Goal: Task Accomplishment & Management: Manage account settings

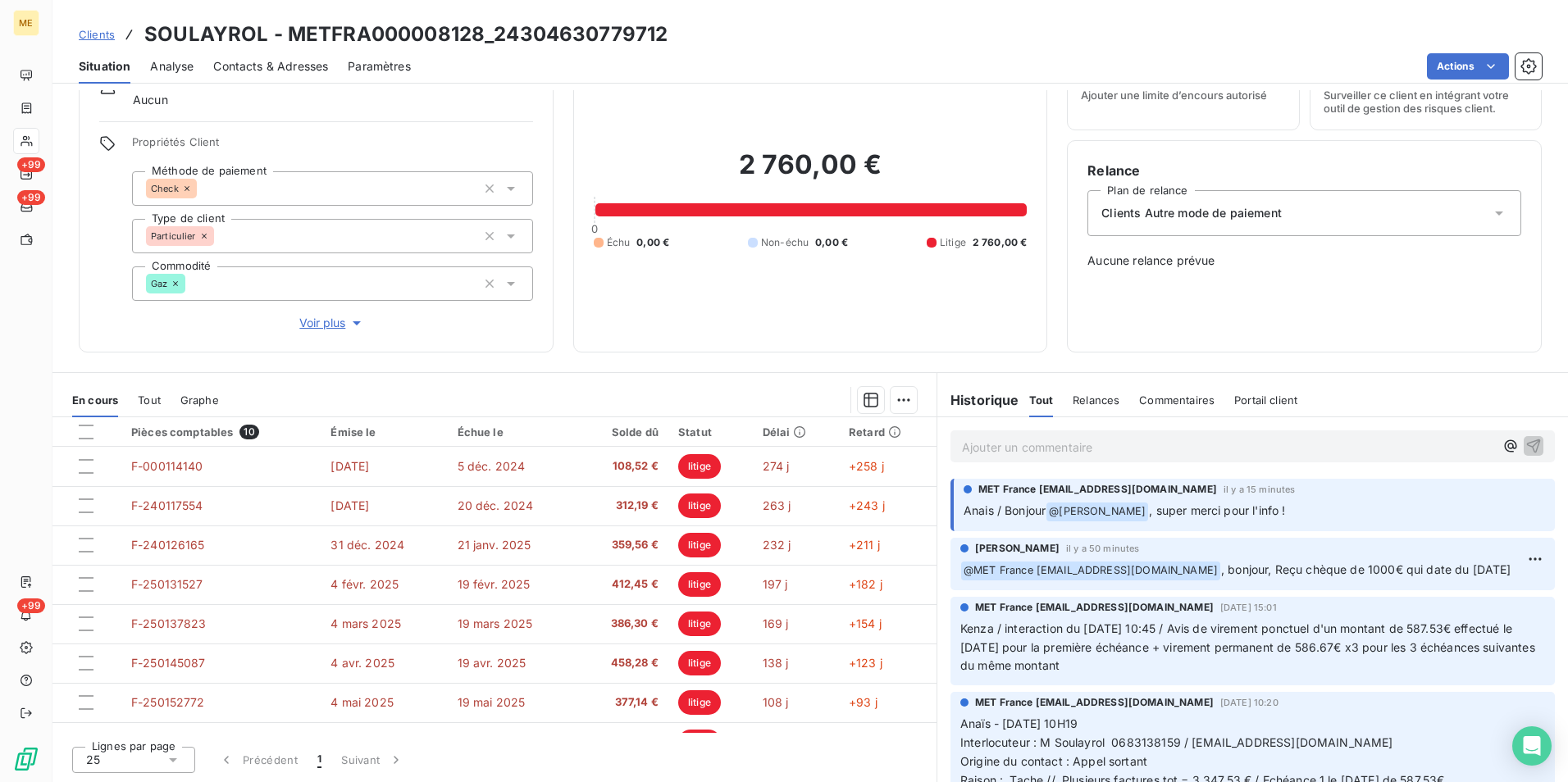
scroll to position [108, 0]
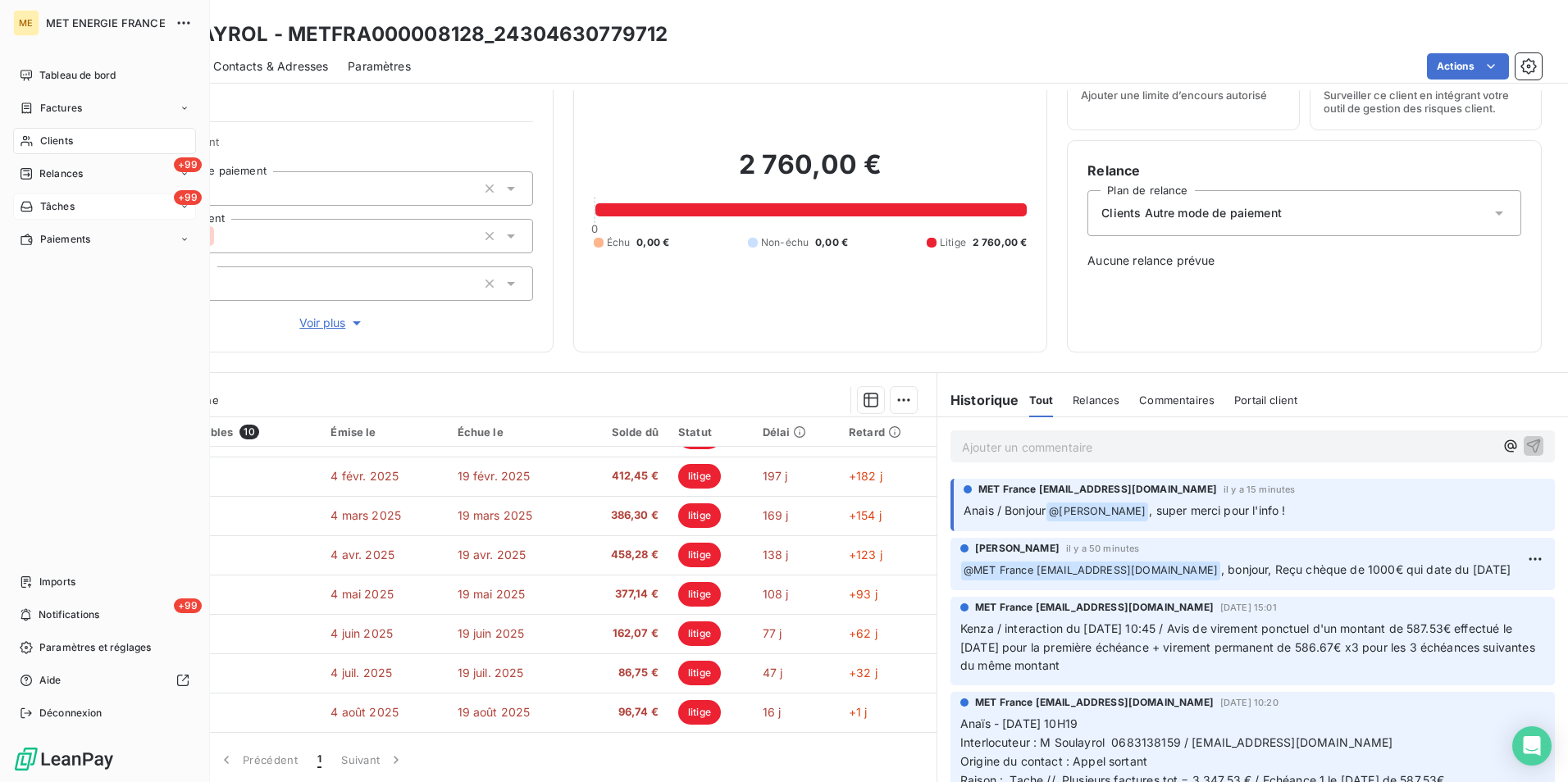
click at [52, 204] on span "Tâches" at bounding box center [57, 207] width 34 height 14
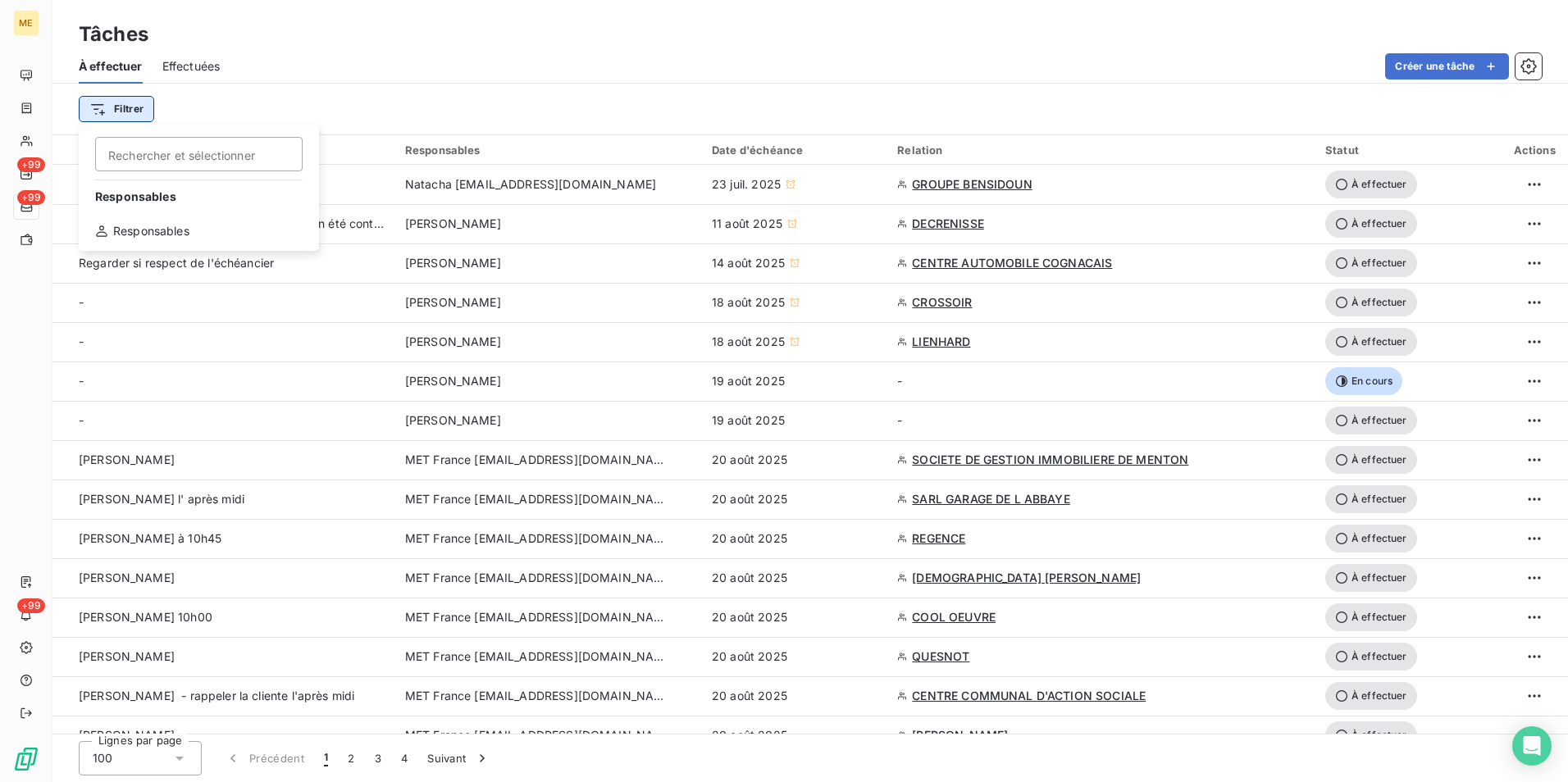
click at [116, 111] on html "ME +99 +99 +99 Tâches À effectuer Effectuées Créer une tâche Filtrer Rechercher…" at bounding box center [784, 391] width 1568 height 782
type input "G"
click at [138, 225] on div "Responsables" at bounding box center [198, 230] width 227 height 26
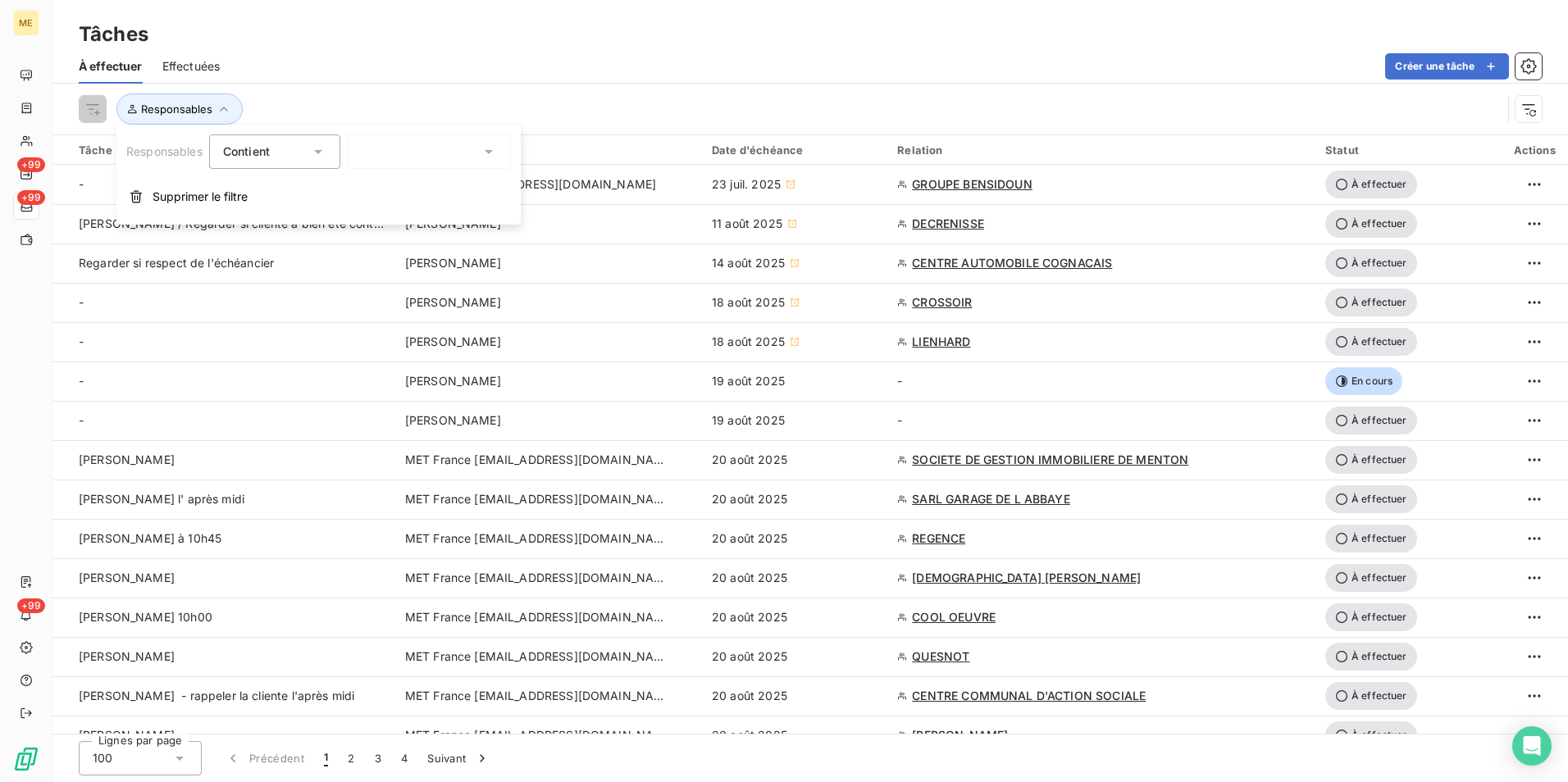
click at [369, 147] on input "text" at bounding box center [367, 152] width 14 height 14
type input "GE"
click at [411, 221] on span "[PERSON_NAME]" at bounding box center [429, 223] width 96 height 16
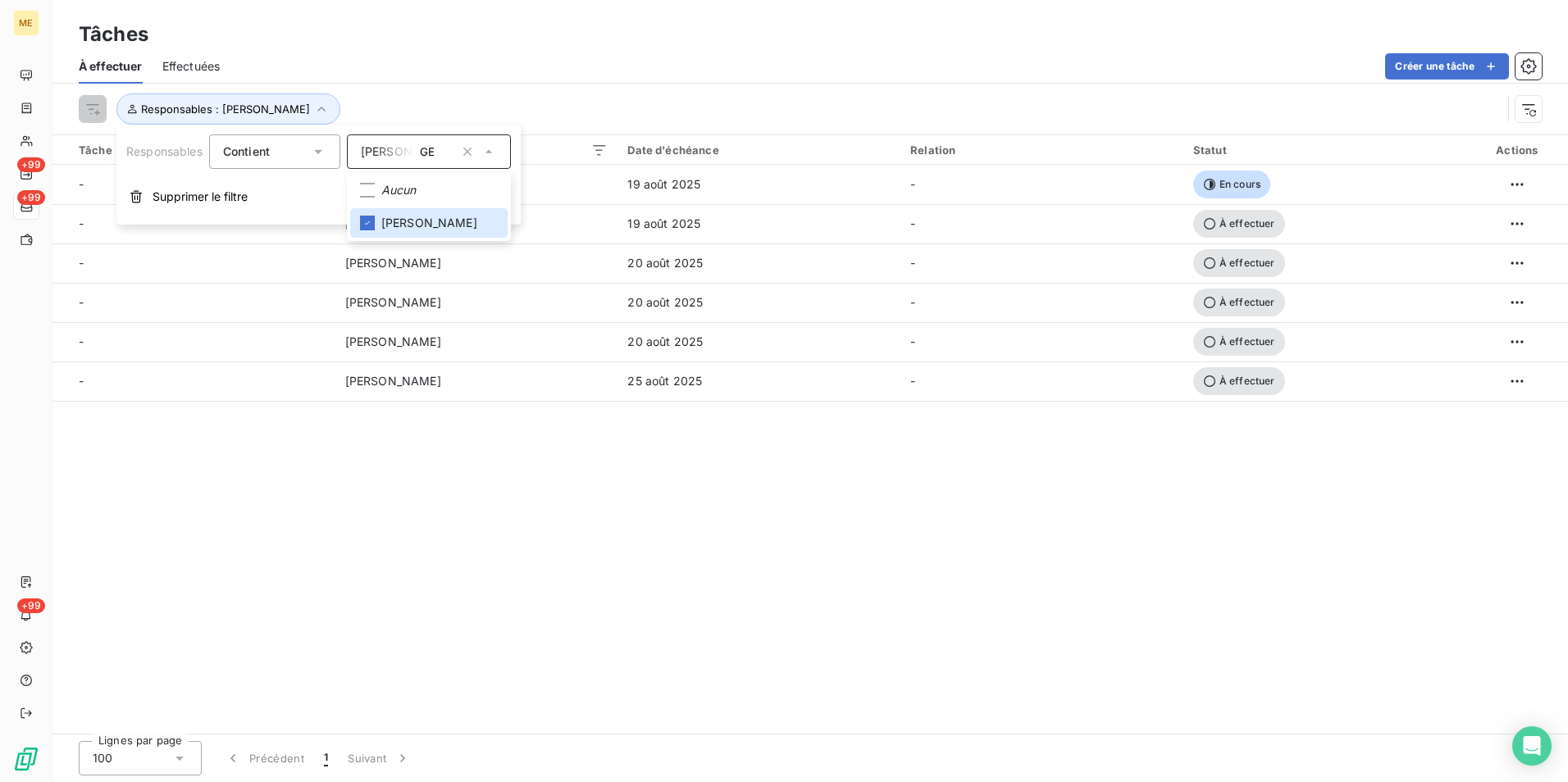
click at [820, 490] on div "Tâche 6 Responsables Date d'échéance Relation Statut Actions - [PERSON_NAME] [D…" at bounding box center [810, 434] width 1516 height 599
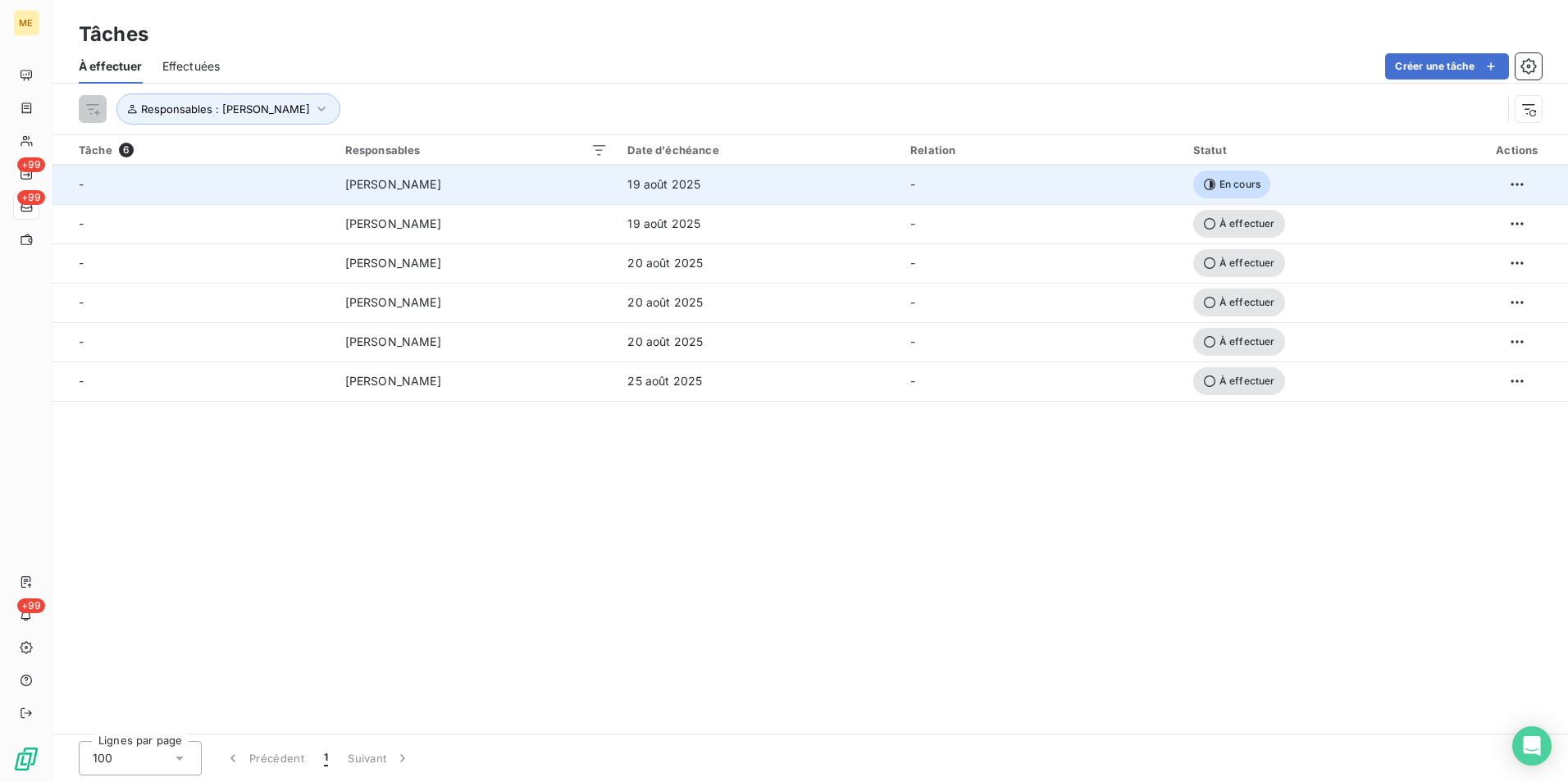
click at [653, 182] on span "19 août 2025" at bounding box center [663, 184] width 73 height 16
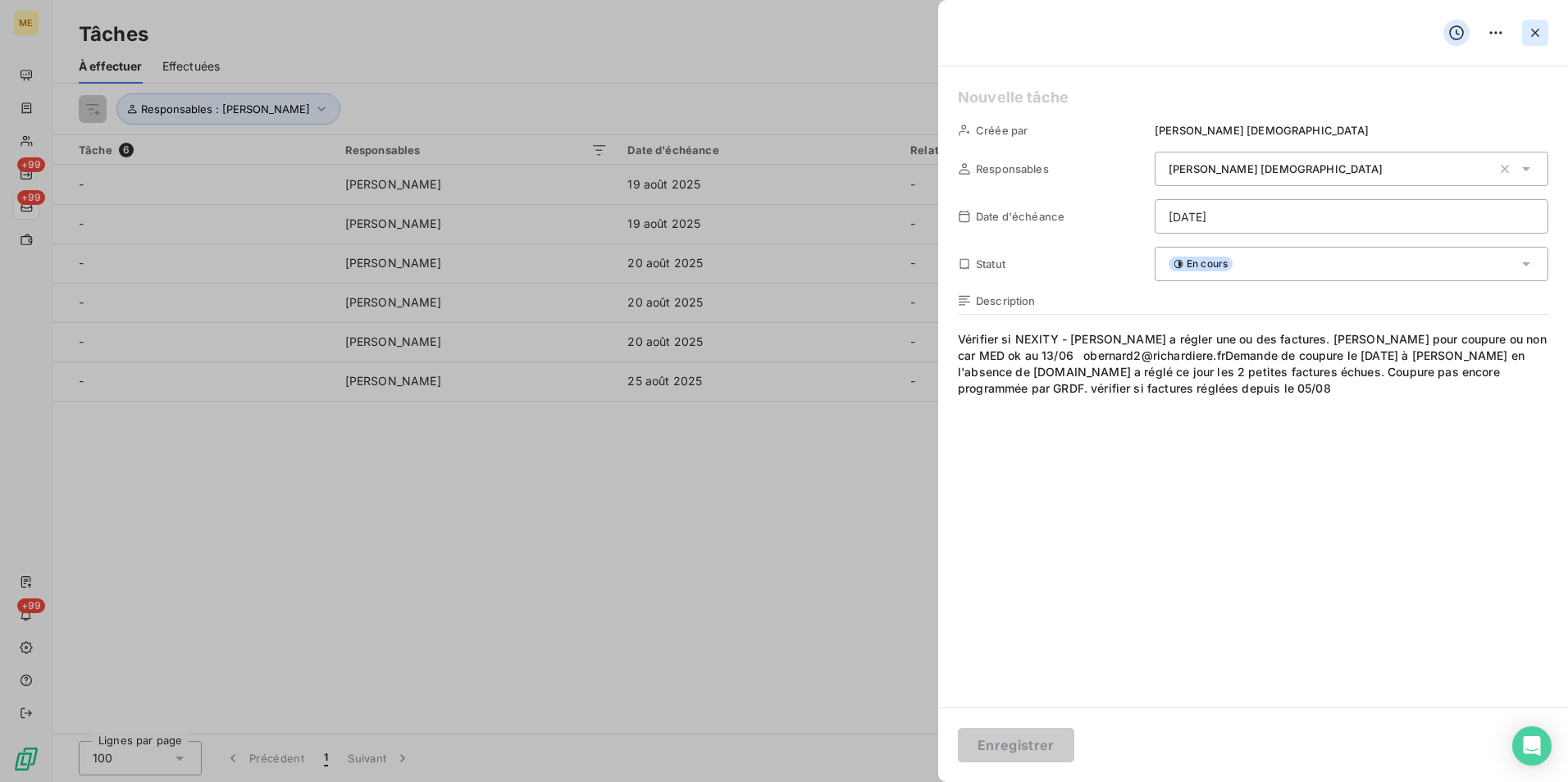
click at [1533, 32] on icon "button" at bounding box center [1535, 33] width 16 height 16
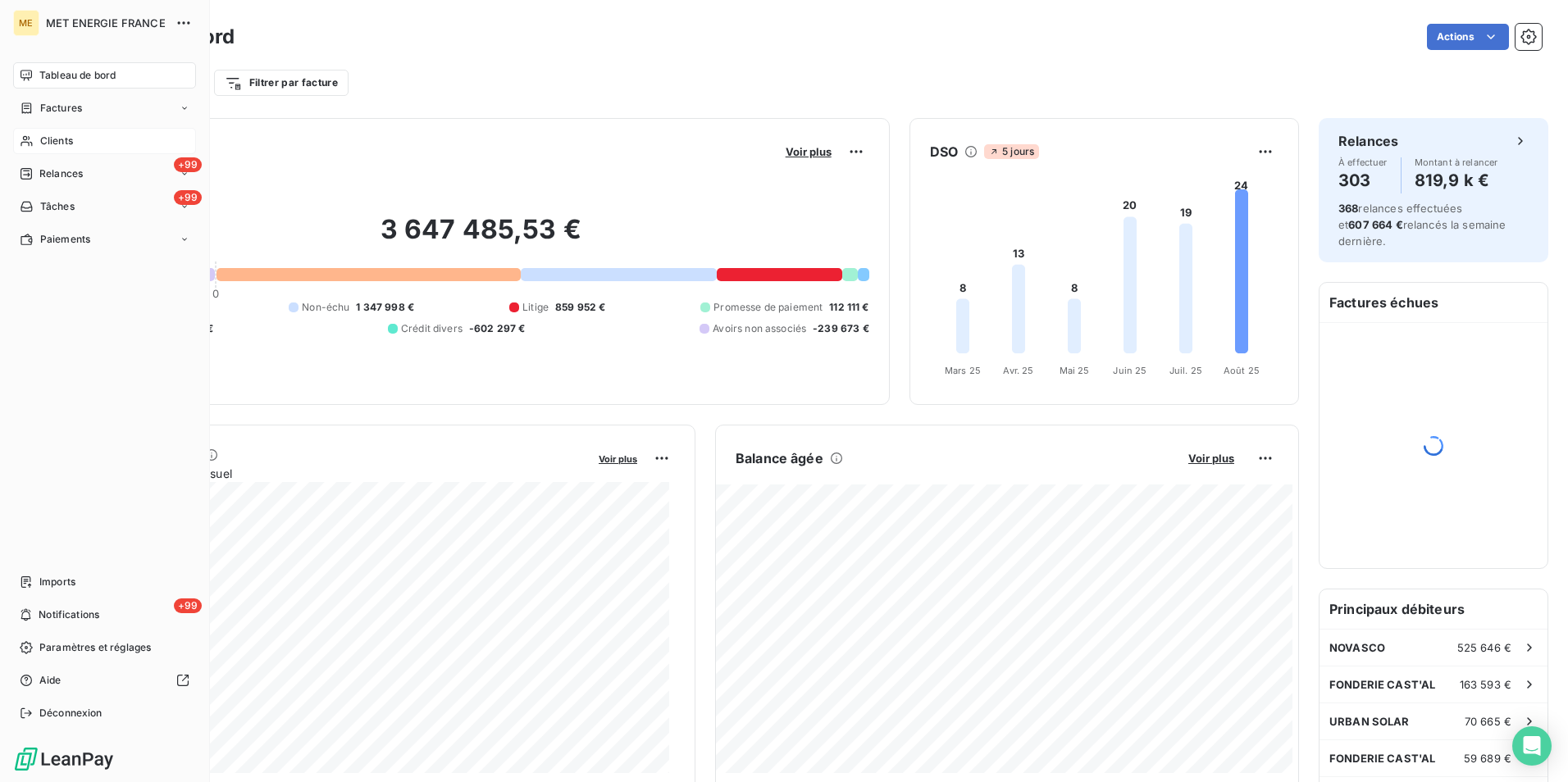
click at [67, 137] on span "Clients" at bounding box center [56, 141] width 33 height 14
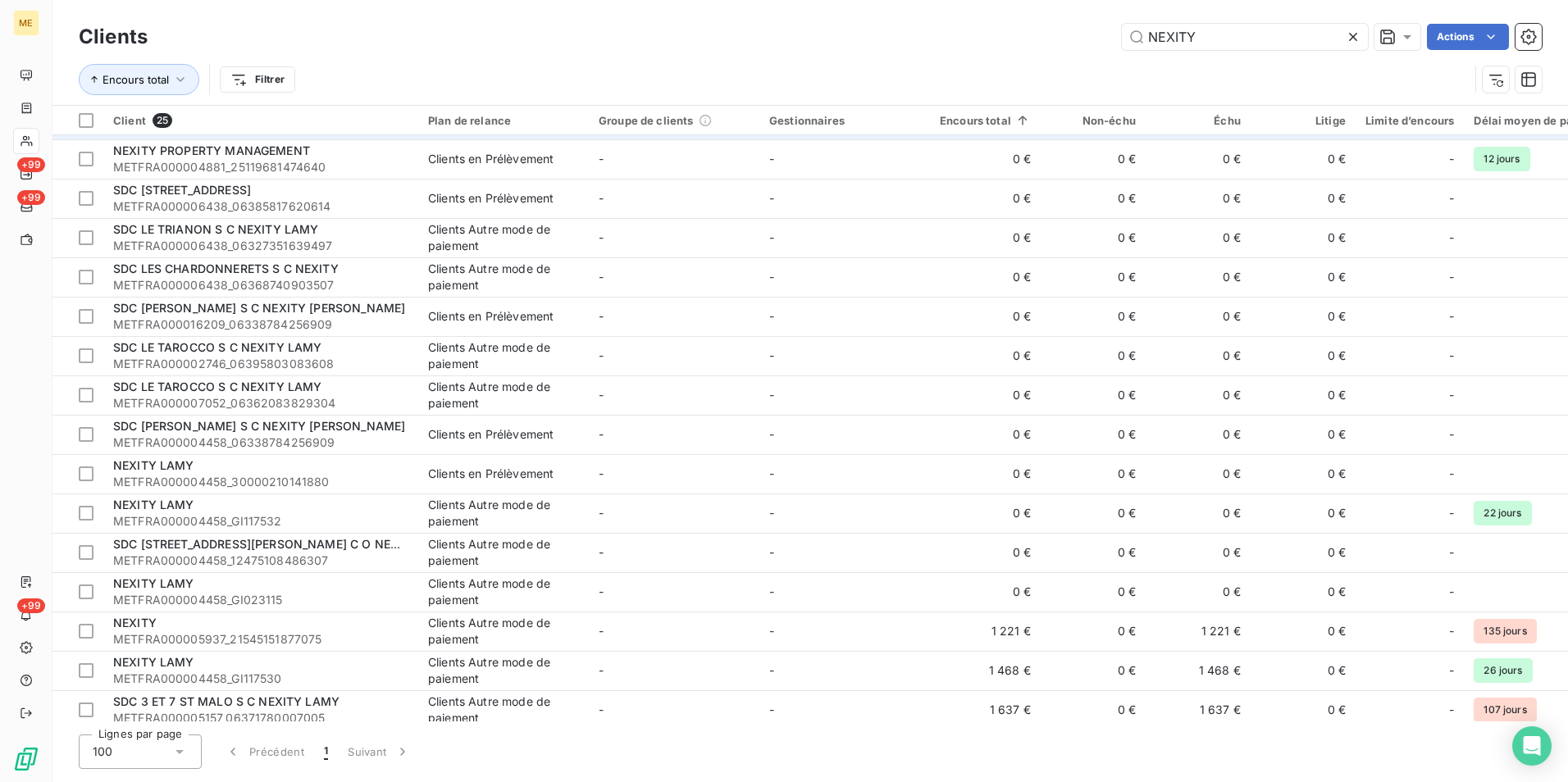
scroll to position [246, 0]
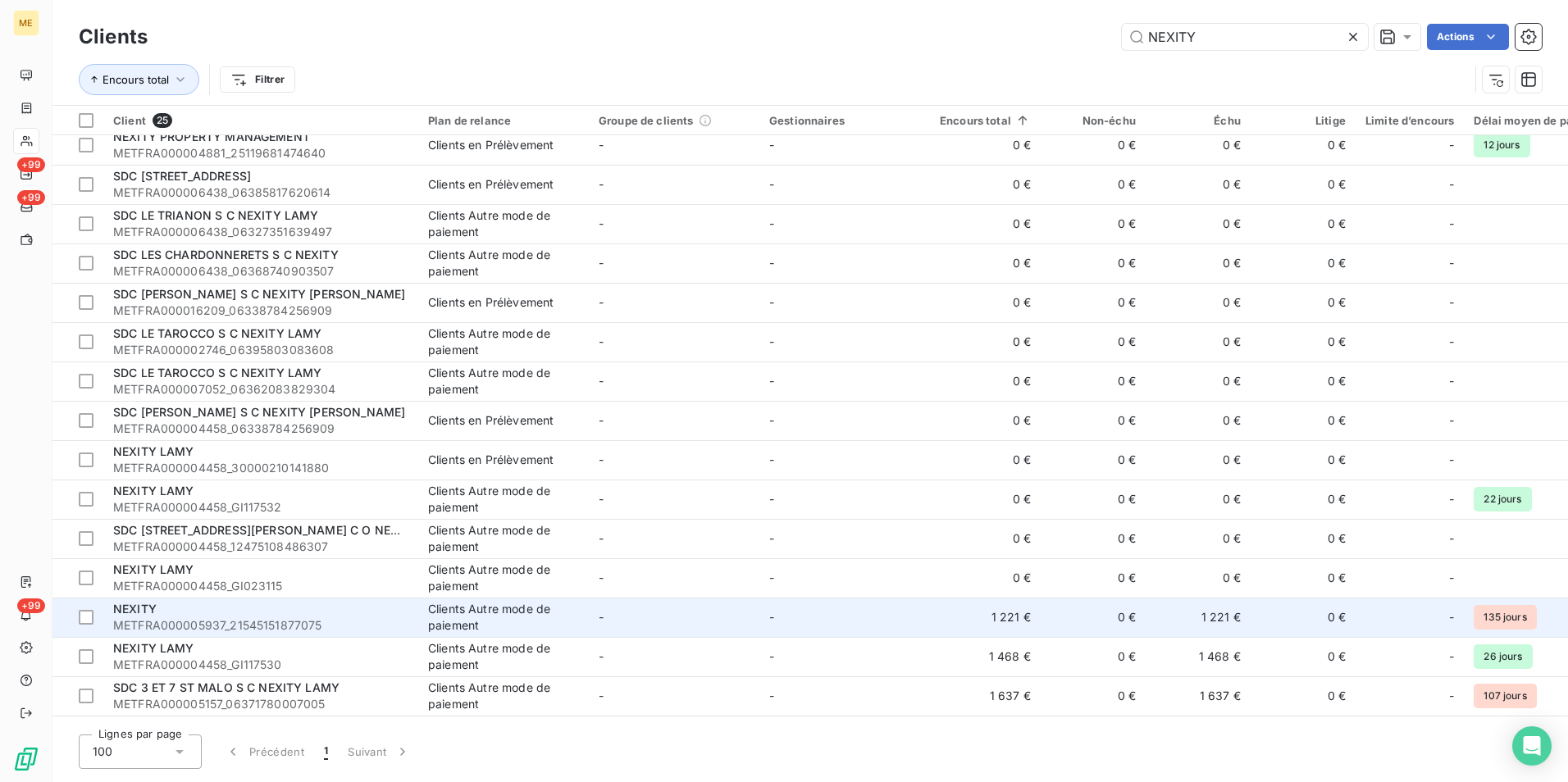
type input "NEXITY"
click at [709, 628] on td "-" at bounding box center [674, 618] width 171 height 40
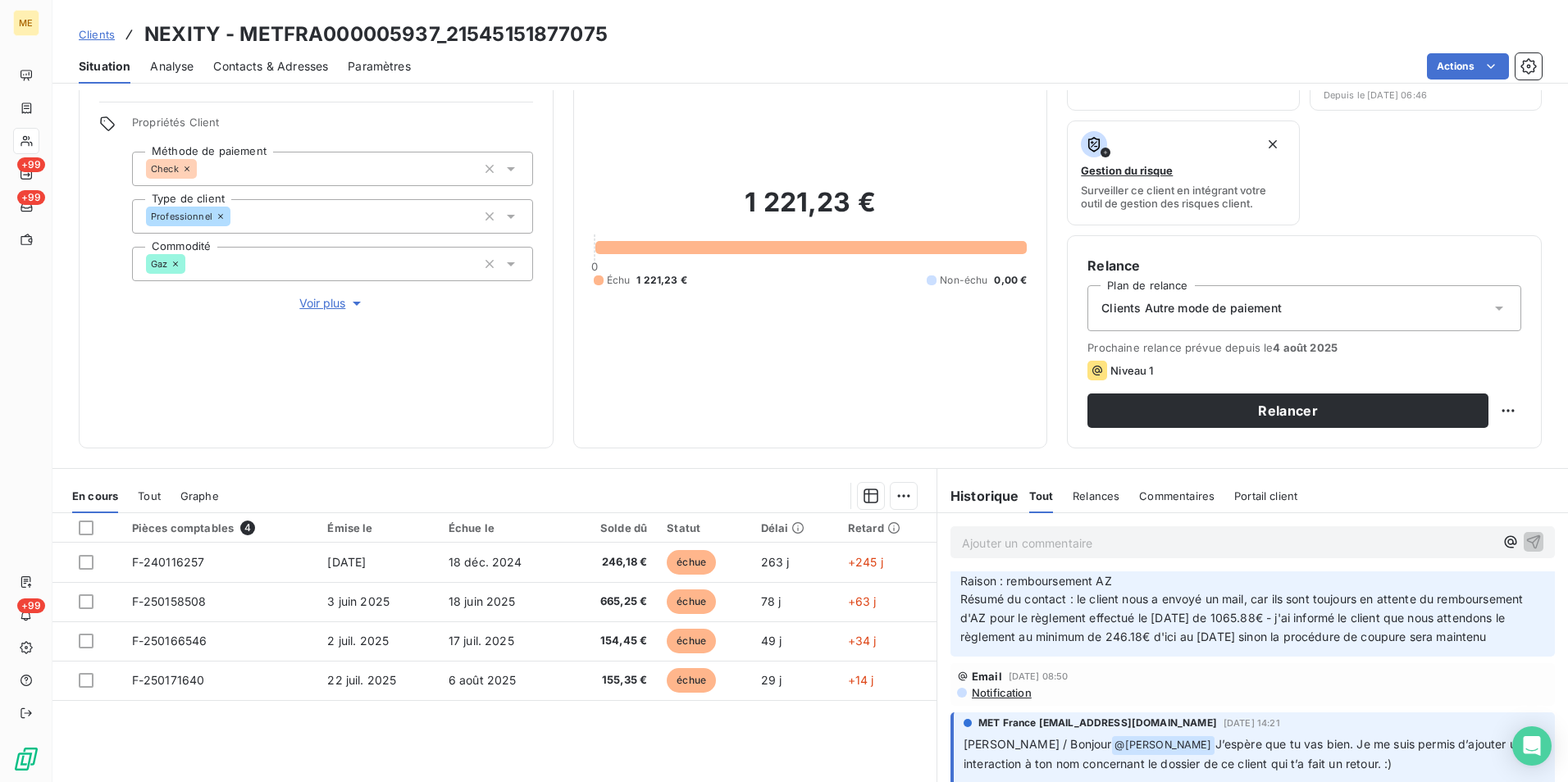
scroll to position [191, 0]
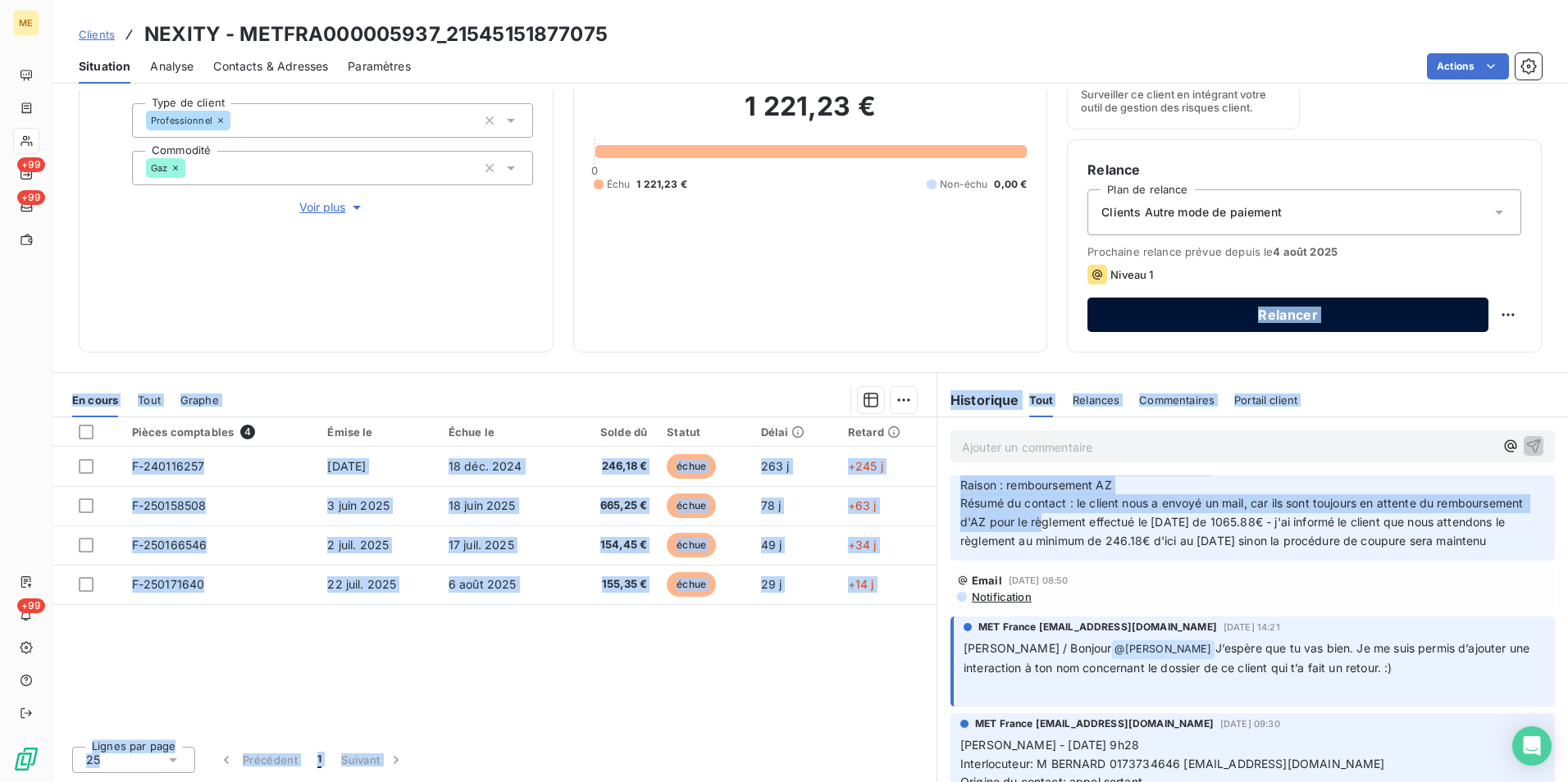
drag, startPoint x: 1560, startPoint y: 151, endPoint x: 1125, endPoint y: 516, distance: 567.8
click at [1125, 516] on div "Informations client Gestionnaires Aucun Propriétés Client Méthode de paiement C…" at bounding box center [810, 436] width 1516 height 692
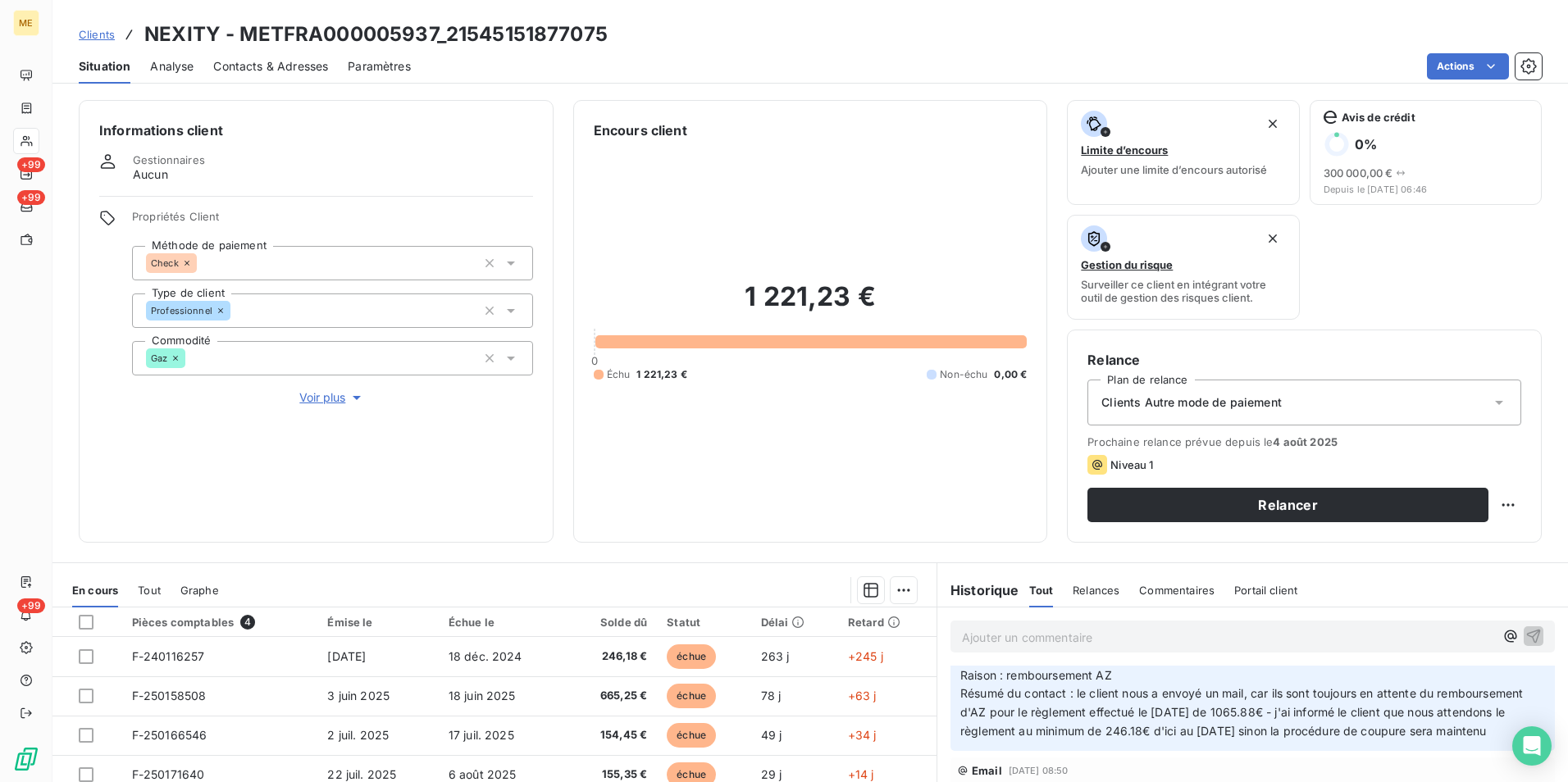
click at [666, 477] on div "1 221,23 € 0 Échu 1 221,23 € Non-échu 0,00 €" at bounding box center [810, 330] width 434 height 382
